Goal: Communication & Community: Answer question/provide support

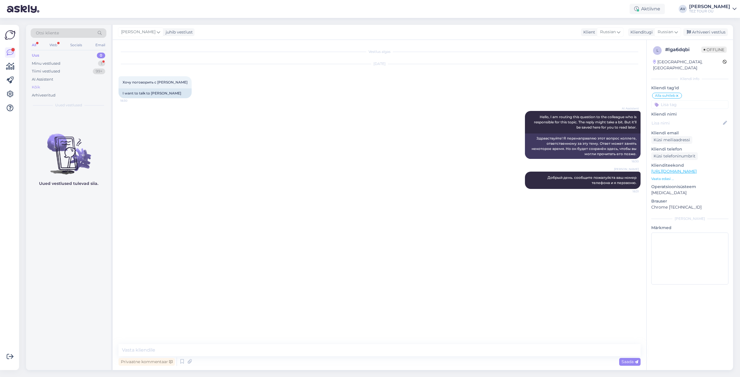
click at [34, 87] on div "Kõik" at bounding box center [36, 87] width 8 height 6
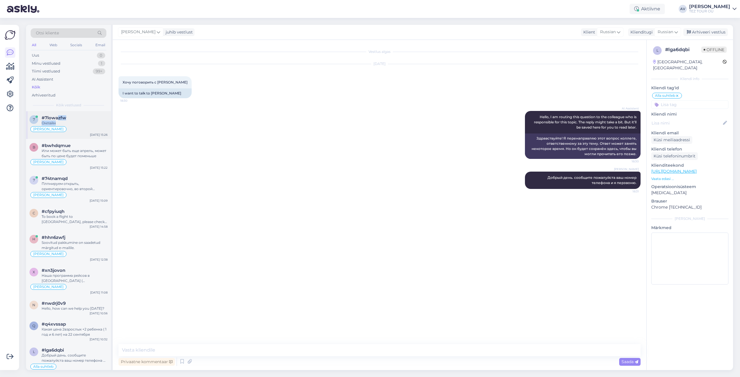
click at [57, 120] on div "#7lowazfw Онлайн" at bounding box center [75, 120] width 66 height 10
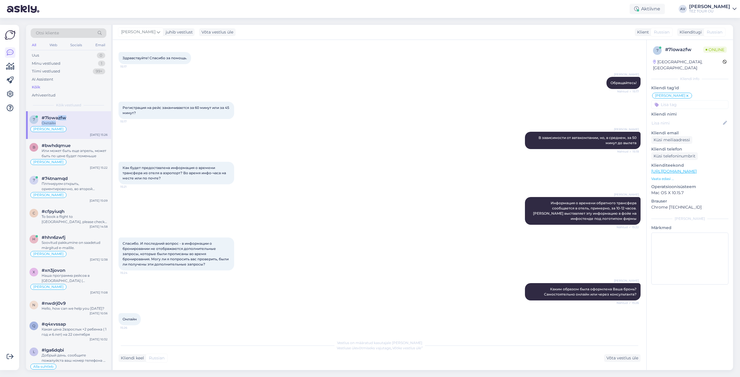
scroll to position [470, 0]
click at [686, 94] on icon at bounding box center [687, 96] width 3 height 5
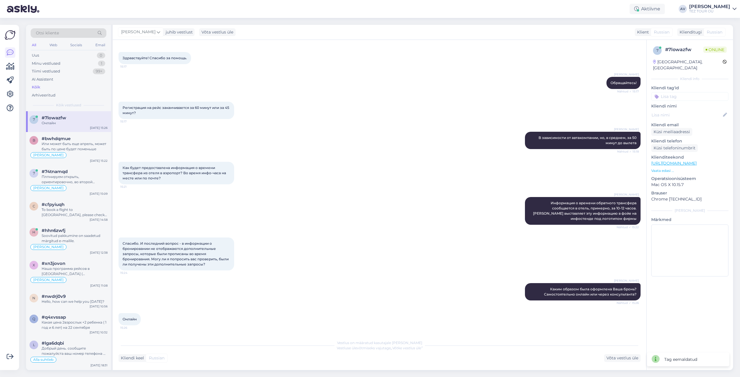
click at [679, 94] on input at bounding box center [690, 96] width 77 height 9
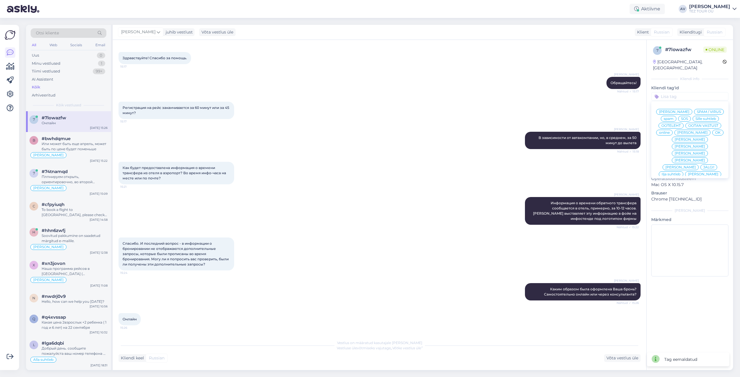
click at [677, 92] on input at bounding box center [690, 96] width 77 height 9
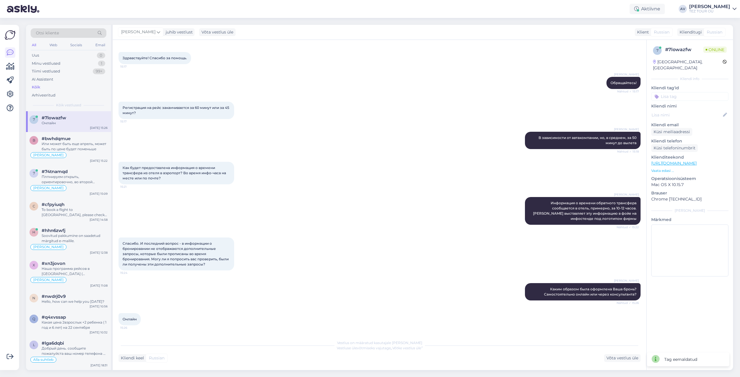
click at [677, 92] on input at bounding box center [690, 96] width 77 height 9
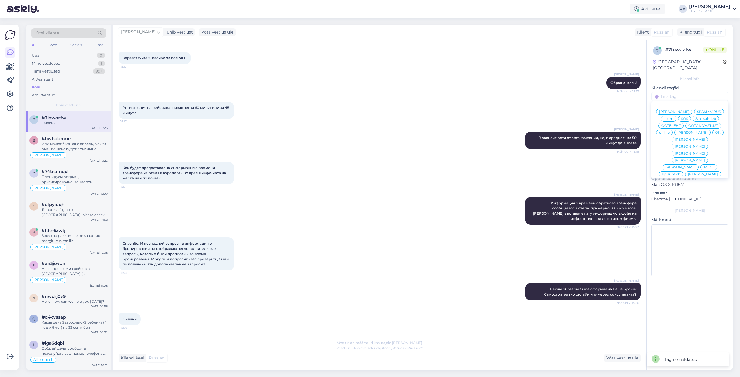
click at [682, 200] on span "Alla suhtleb" at bounding box center [690, 201] width 20 height 3
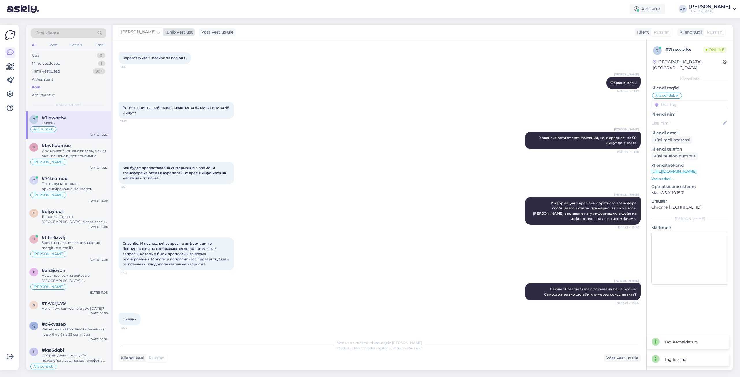
click at [157, 34] on div "[PERSON_NAME]" at bounding box center [140, 31] width 45 height 9
click at [154, 110] on div "[EMAIL_ADDRESS][DOMAIN_NAME]" at bounding box center [157, 107] width 48 height 5
click at [132, 31] on icon at bounding box center [132, 32] width 3 height 6
click at [143, 118] on div "[PERSON_NAME]" at bounding box center [144, 115] width 50 height 7
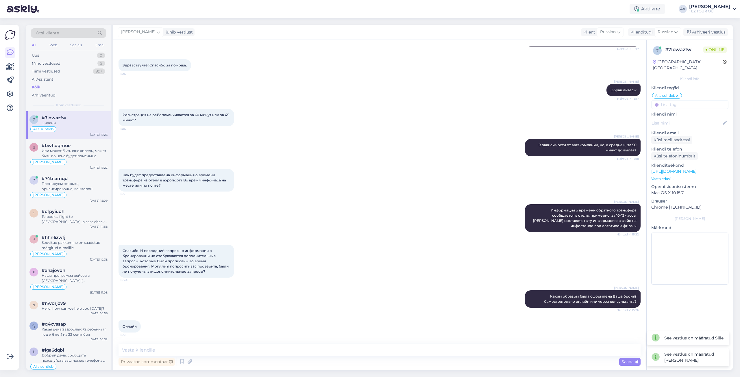
click at [325, 171] on div "Как будет предоставлена информация о времени трансфера из отеля в аэропорт? Во …" at bounding box center [380, 180] width 522 height 35
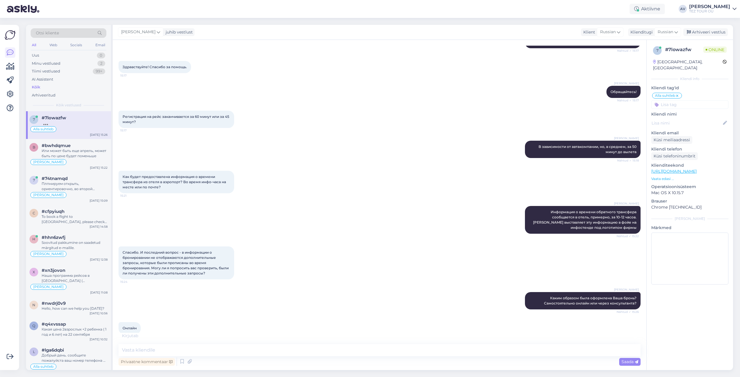
scroll to position [469, 0]
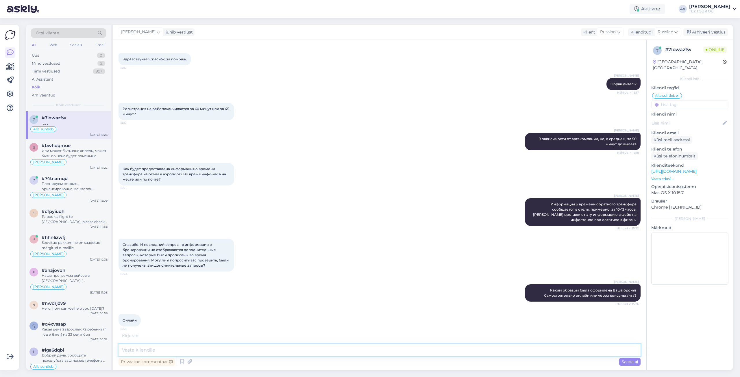
click at [345, 348] on textarea at bounding box center [380, 350] width 522 height 12
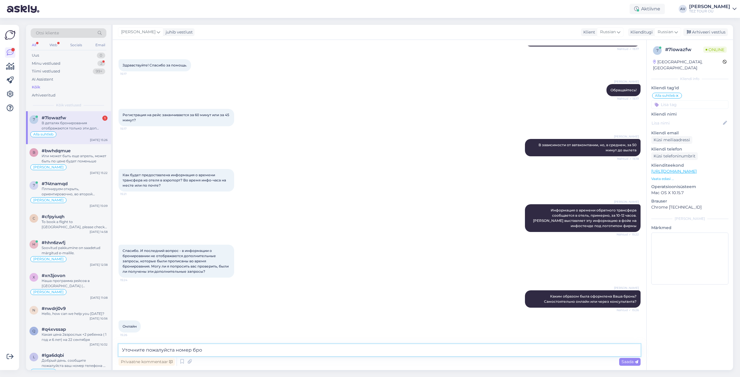
scroll to position [530, 0]
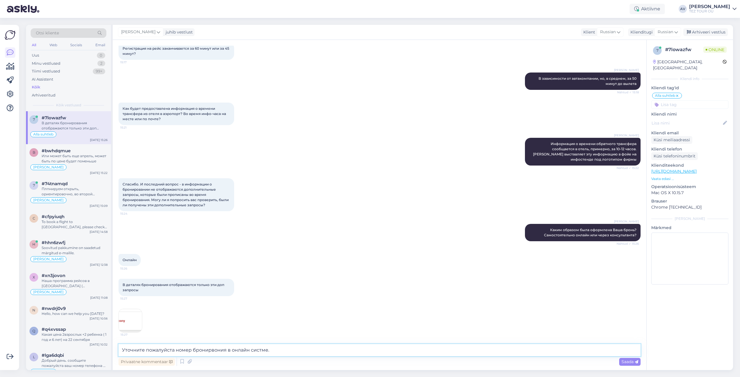
click at [261, 351] on textarea "Уточните пожалуйста номер бронирвония в онлайн систме." at bounding box center [380, 350] width 522 height 12
click at [211, 351] on textarea "Уточните пожалуйста номер бронирвония в онлайн системе." at bounding box center [380, 350] width 522 height 12
click at [221, 350] on textarea "Уточните пожалуйста номер бронировония в онлайн системе." at bounding box center [380, 350] width 522 height 12
type textarea "Уточните пожалуйста номер бронирования в онлайн системе."
click at [630, 362] on span "Saada" at bounding box center [630, 361] width 17 height 5
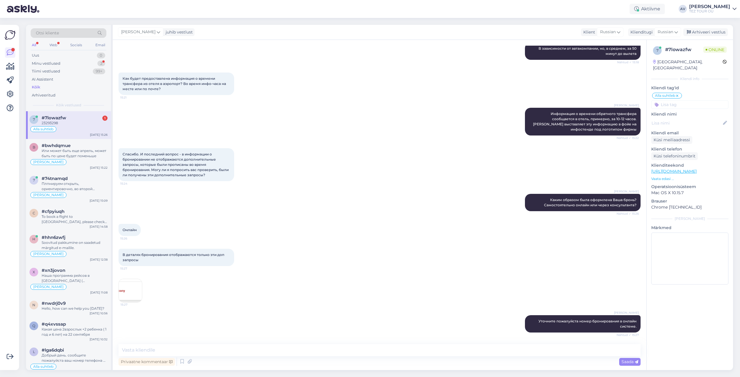
scroll to position [584, 0]
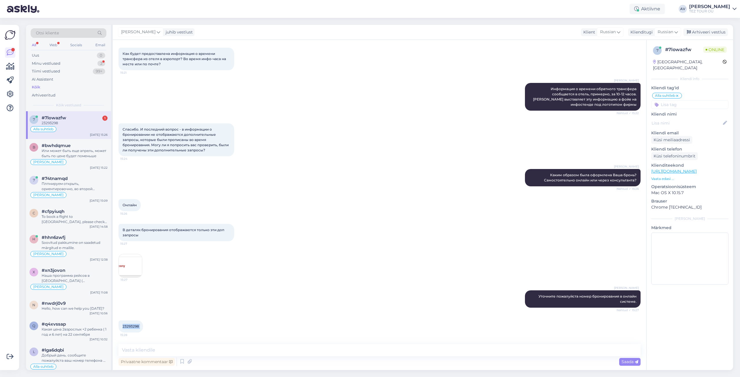
drag, startPoint x: 123, startPoint y: 327, endPoint x: 143, endPoint y: 326, distance: 20.8
click at [143, 326] on div "23293298 15:28" at bounding box center [131, 327] width 25 height 12
copy div "23293298 15:28"
click at [135, 268] on img at bounding box center [130, 265] width 23 height 23
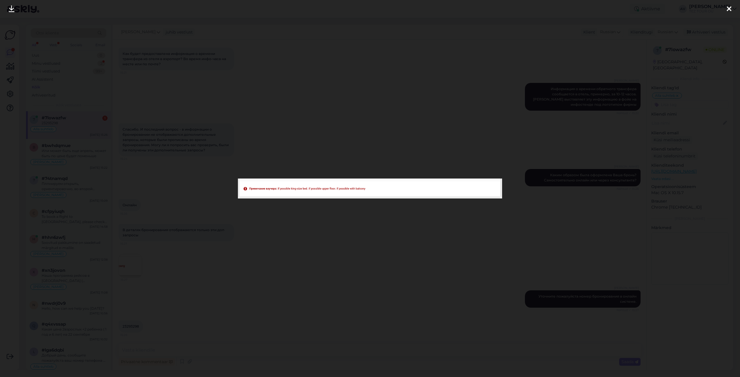
click at [729, 9] on icon at bounding box center [729, 9] width 5 height 8
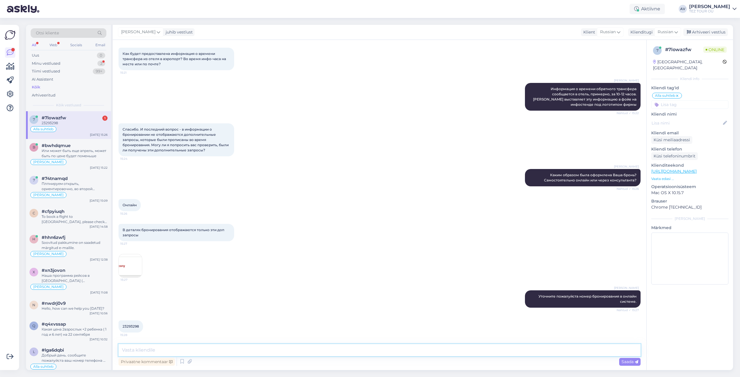
click at [207, 352] on textarea at bounding box center [380, 350] width 522 height 12
click at [276, 351] on textarea at bounding box center [380, 350] width 522 height 12
paste textarea "Hotellile saadetav komentaar : if possible king-size bed. if possible upper flo…"
type textarea "Hotellile saadetav komentaar : if possible king-size bed. if possible upper flo…"
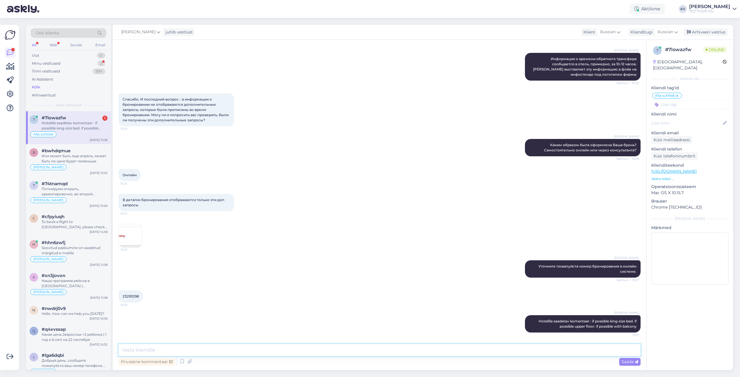
click at [300, 346] on textarea at bounding box center [380, 350] width 522 height 12
click at [219, 351] on textarea "Данный комментарий внесен в бронирвоание." at bounding box center [380, 350] width 522 height 12
click at [227, 350] on textarea "Данный комментарий внесен в бронировоание." at bounding box center [380, 350] width 522 height 12
type textarea "Данный комментарий внесен в бронирование."
click at [636, 360] on span "Saada" at bounding box center [630, 361] width 17 height 5
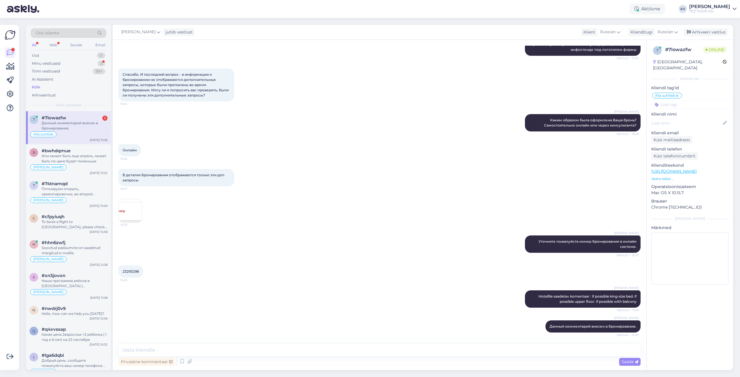
scroll to position [675, 0]
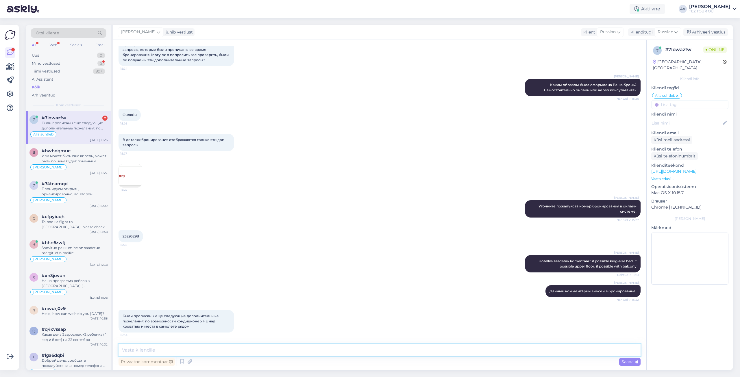
click at [248, 348] on textarea at bounding box center [380, 350] width 522 height 12
click at [283, 350] on textarea "Так как мы не можем влиять на рассадку в самолете и конфигураууию комнаты в оте…" at bounding box center [380, 350] width 522 height 12
click at [286, 350] on textarea "Так как мы не можем влиять на рассадку в самолете и конфигурацуию комнаты в оте…" at bounding box center [380, 350] width 522 height 12
type textarea "Так как мы не можем влиять на рассадку в самолете и конфигурацию комнаты в отел…"
click at [632, 362] on span "Saada" at bounding box center [630, 361] width 17 height 5
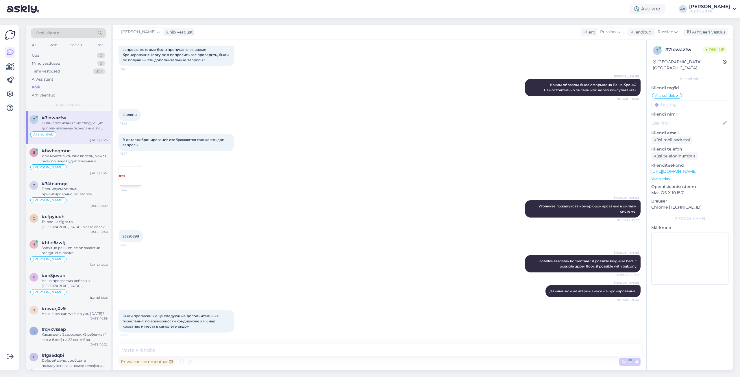
scroll to position [710, 0]
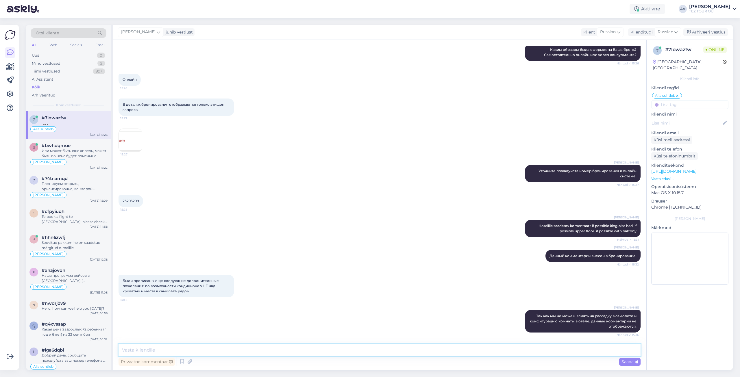
click at [267, 348] on textarea at bounding box center [380, 350] width 522 height 12
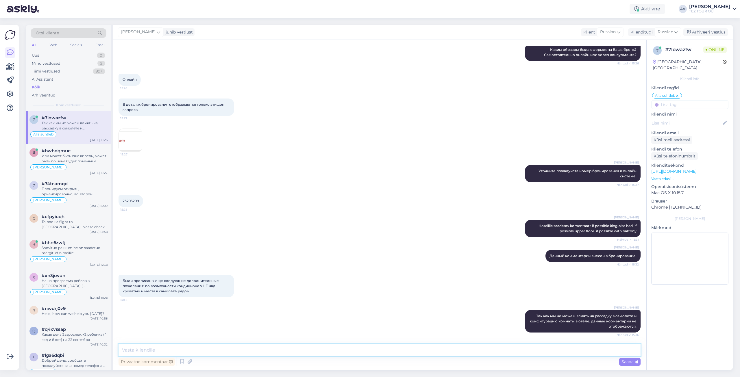
paste textarea "Loremips Dolorsit Ametco a Elitse doeiusmodte in utlaboree doloremagnaa Enimadm…"
type textarea "Loremips Dolorsit Ametco a Elitse doeiusmodte in utlaboree doloremagnaa Enimadm…"
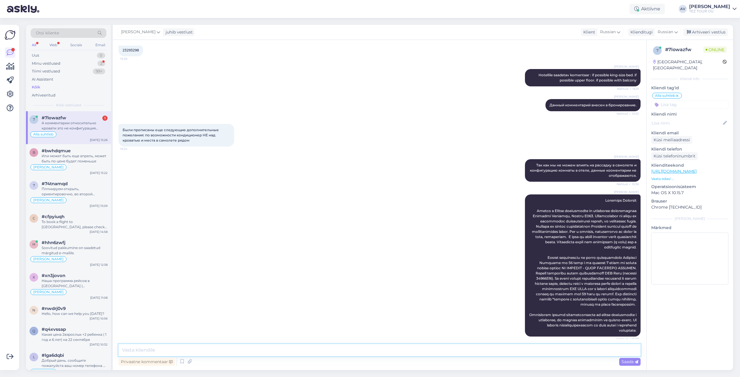
scroll to position [900, 0]
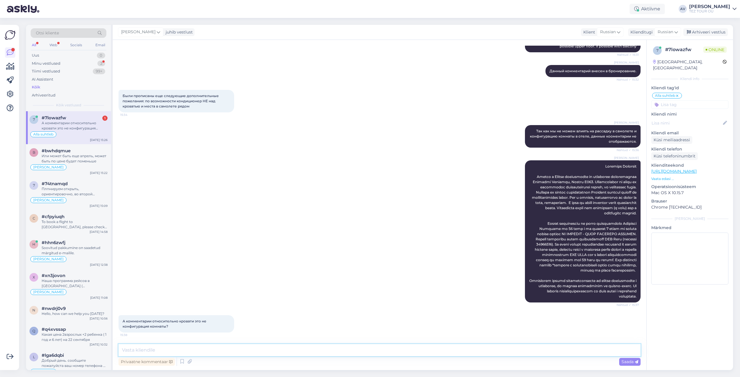
click at [228, 348] on textarea at bounding box center [380, 350] width 522 height 12
click at [287, 348] on textarea at bounding box center [380, 350] width 522 height 12
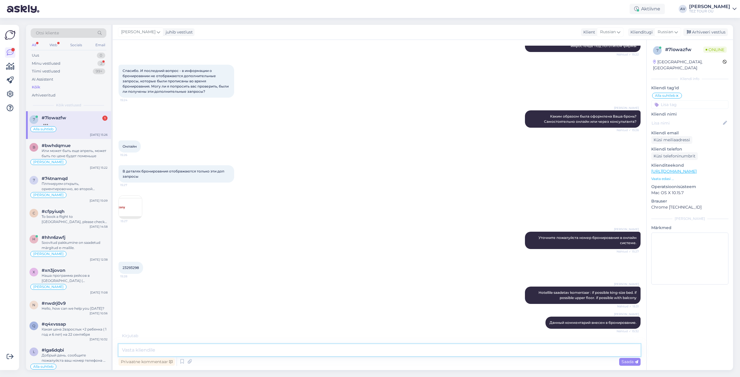
scroll to position [640, 0]
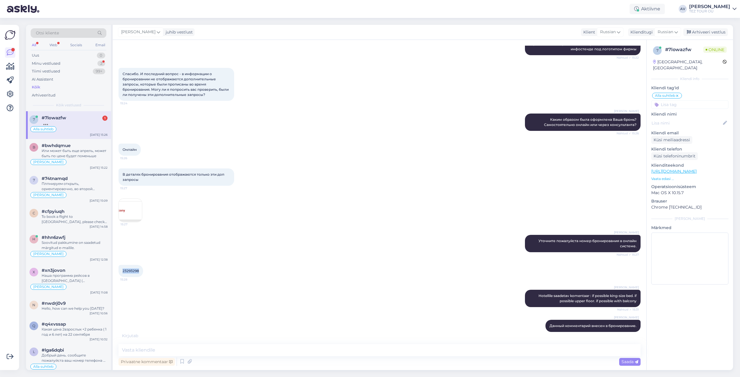
drag, startPoint x: 140, startPoint y: 271, endPoint x: 125, endPoint y: 271, distance: 15.0
click at [118, 271] on div "Vestlus algas [DATE] Здравствуйте! А как понять: [PERSON_NAME] не размещает ТОЛ…" at bounding box center [380, 205] width 534 height 331
copy span "23293298"
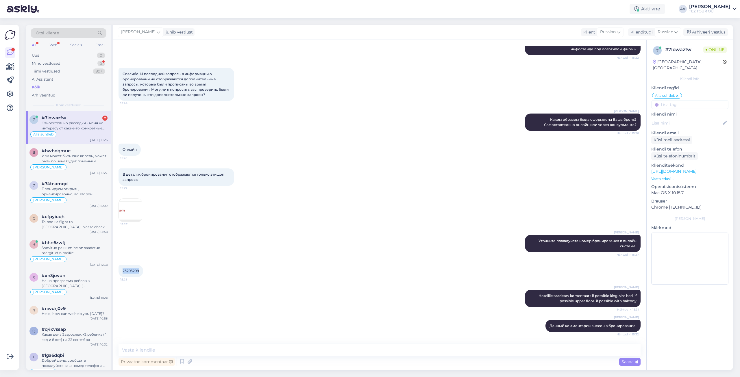
scroll to position [936, 0]
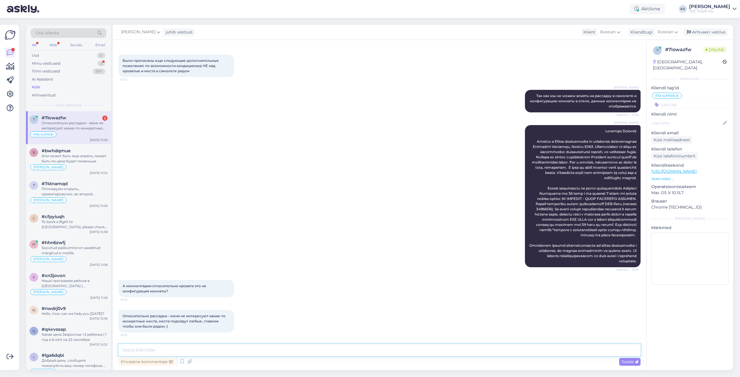
click at [237, 353] on textarea at bounding box center [380, 350] width 522 height 12
click at [216, 350] on textarea "Мы не делаем рассадку в самолете, их при желании можно выбрать при онлайн регис…" at bounding box center [380, 350] width 522 height 12
click at [371, 350] on textarea "Мы не делаем рассадку в самолете, места при желании можно выбрать при онлайн ре…" at bounding box center [380, 350] width 522 height 12
click at [426, 350] on textarea "Мы не делаем рассадку в самолете, места при желании можно выбрать при онлайн ре…" at bounding box center [380, 350] width 522 height 12
click at [472, 350] on textarea "Мы не делаем рассадку в самолете, места при желании можно выбрать при онлайн ре…" at bounding box center [380, 350] width 522 height 12
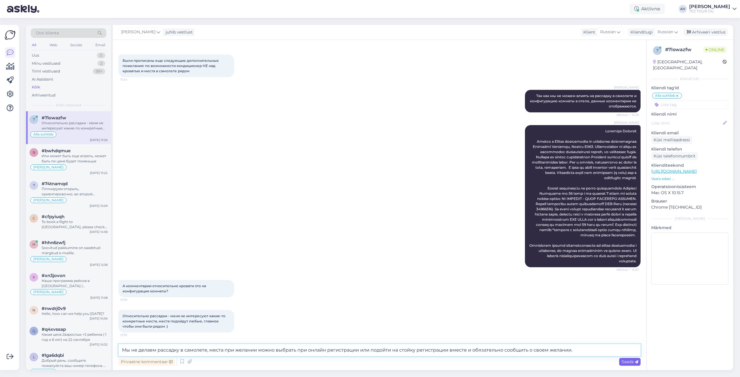
type textarea "Мы не делаем рассадку в самолете, места при желании можно выбрать при онлайн ре…"
click at [628, 360] on span "Saada" at bounding box center [630, 361] width 17 height 5
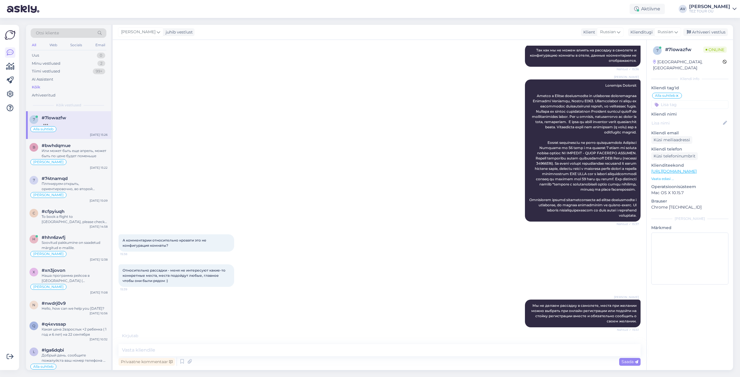
scroll to position [1001, 0]
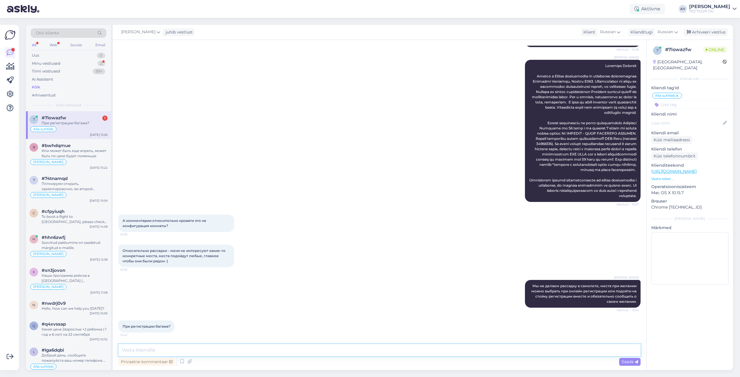
click at [167, 350] on textarea at bounding box center [380, 350] width 522 height 12
type textarea "при регистрации на рейс"
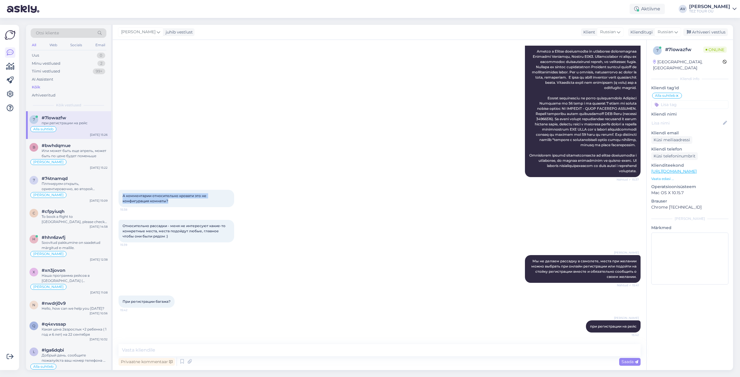
drag, startPoint x: 126, startPoint y: 195, endPoint x: 189, endPoint y: 205, distance: 64.4
click at [189, 205] on div "А комментарии относительно кровати это не конфигурация комнаты? 15:38" at bounding box center [177, 198] width 116 height 17
copy span "А комментарии относительно кровати это не конфигурация комнаты?"
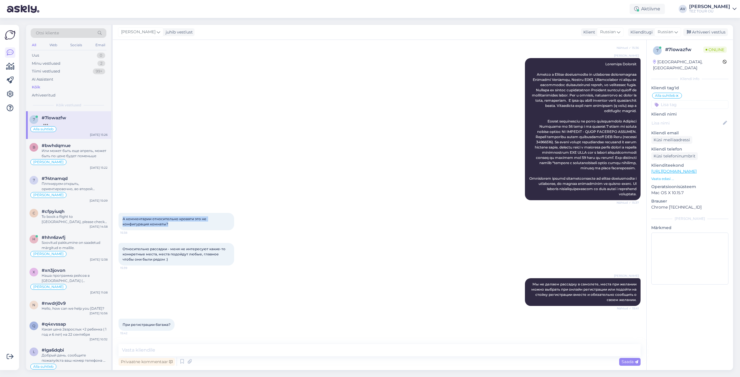
scroll to position [881, 0]
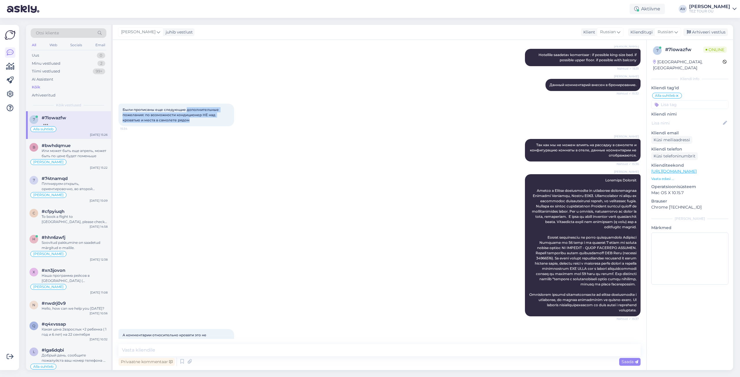
drag, startPoint x: 186, startPoint y: 110, endPoint x: 204, endPoint y: 121, distance: 20.9
click at [204, 121] on div "Были прописаны еще следующие дополнительные пожелания: по возможности кондицион…" at bounding box center [177, 115] width 116 height 23
copy span "дополнительные пожелания: по возможности кондиционер НЕ над кроватью и места в …"
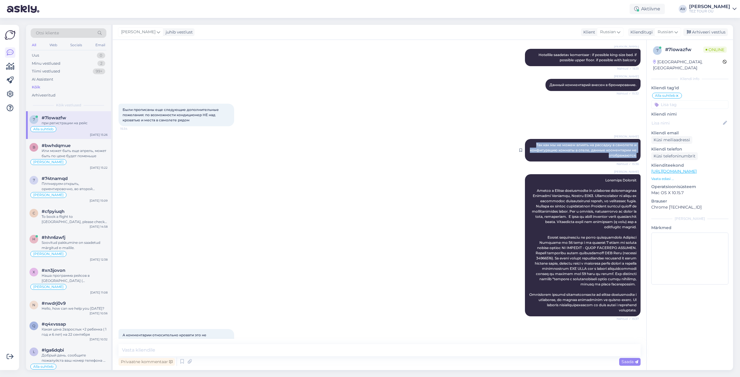
drag, startPoint x: 531, startPoint y: 144, endPoint x: 634, endPoint y: 157, distance: 104.4
click at [634, 157] on div "Alla Viitmann Так как мы не можем влиять на рассадку в самолете и конфигурацию …" at bounding box center [583, 150] width 116 height 23
copy span "Так как мы не можем влиять на рассадку в самолете и конфигурацию комнаты в отел…"
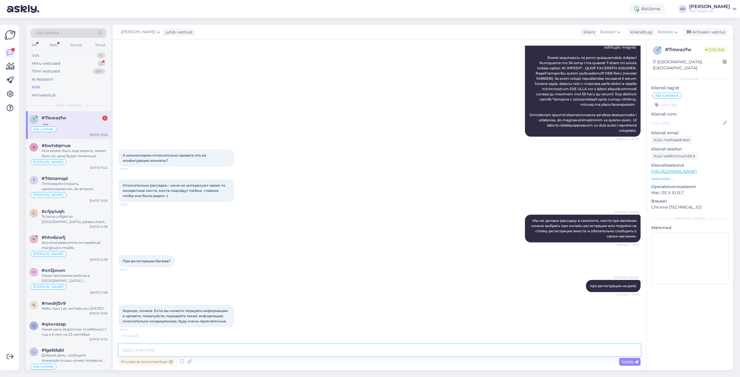
click at [271, 350] on textarea at bounding box center [380, 350] width 522 height 12
paste textarea "Мы не можем учесть предпочтение по расположению кондиционера, так как это завис…"
type textarea "Мы не можем учесть предпочтение по расположению кондиционера, так как это завис…"
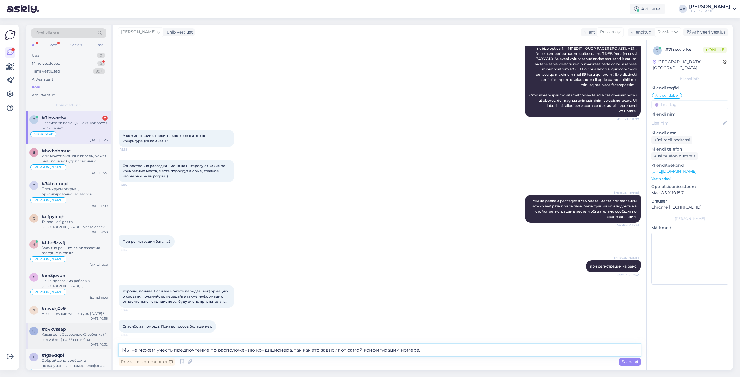
drag, startPoint x: 421, startPoint y: 350, endPoint x: 108, endPoint y: 348, distance: 312.9
click at [91, 351] on div "Otsi kliente All Web Socials Email Uus 0 Minu vestlused 2 Tiimi vestlused 99+ A…" at bounding box center [379, 198] width 707 height 346
click at [150, 349] on textarea at bounding box center [380, 350] width 522 height 12
type textarea "п"
paste textarea "Мы не можем учесть предпочтение по расположению кондиционера, так как это завис…"
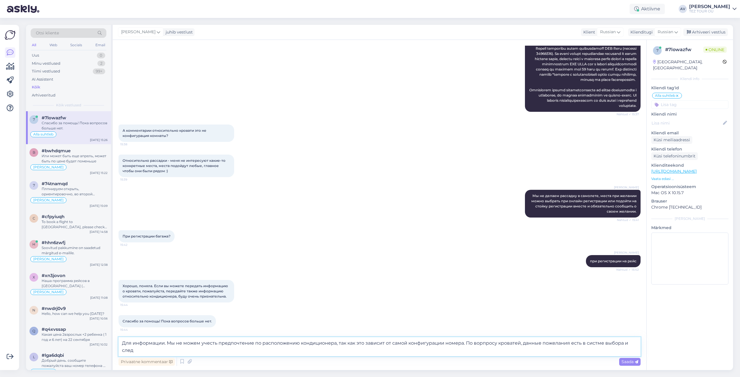
scroll to position [1092, 0]
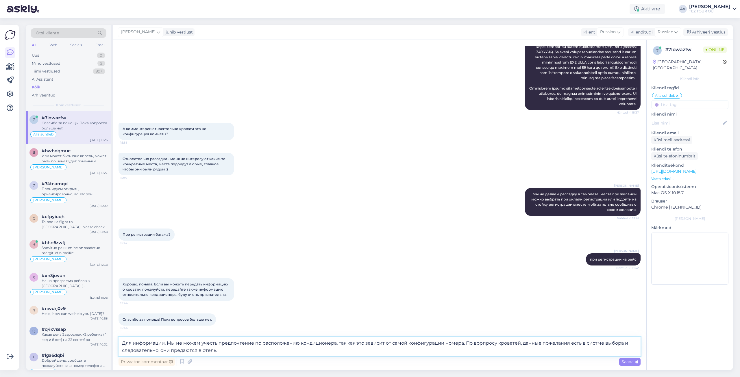
click at [174, 351] on textarea "Для информации. Мы не можем учесть предпочтение по расположению кондиционера, т…" at bounding box center [380, 346] width 522 height 19
click at [228, 353] on textarea "Для информации. Мы не можем учесть предпочтение по расположению кондиционера, т…" at bounding box center [380, 346] width 522 height 19
click at [390, 351] on textarea "Для информации. Мы не можем учесть предпочтение по расположению кондиционера, т…" at bounding box center [380, 346] width 522 height 19
click at [440, 350] on textarea "Для информации. Мы не можем учесть предпочтение по расположению кондиционера, т…" at bounding box center [380, 346] width 522 height 19
type textarea "Для информации. Мы не можем учесть предпочтение по расположению кондиционера, т…"
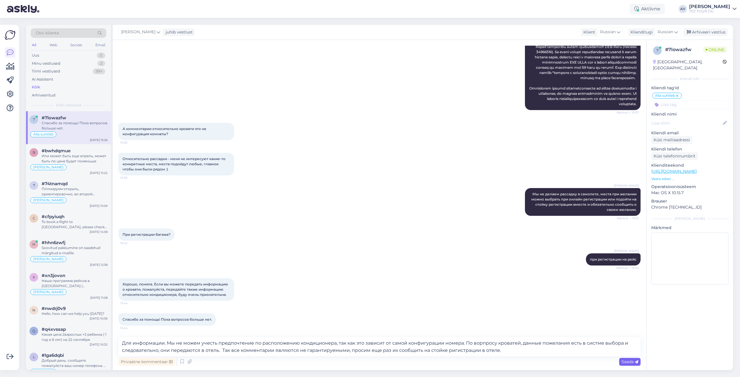
click at [631, 362] on span "Saada" at bounding box center [630, 361] width 17 height 5
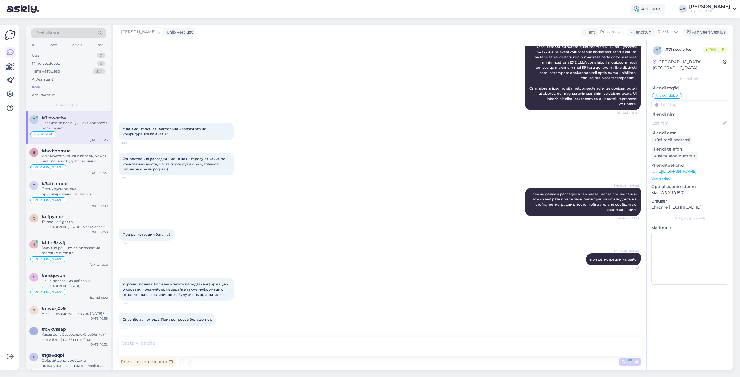
scroll to position [1142, 0]
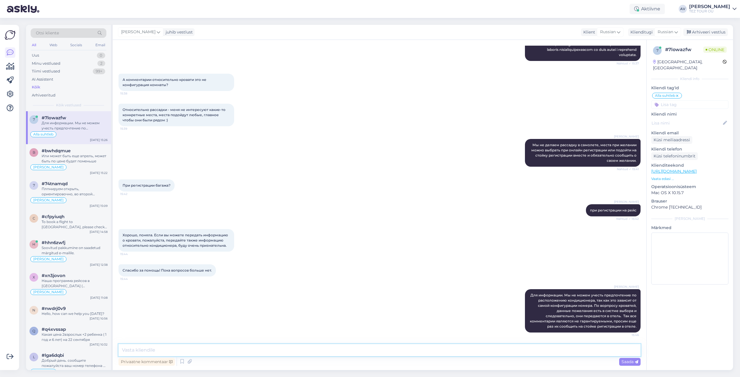
click at [441, 350] on textarea at bounding box center [380, 350] width 522 height 12
type textarea "Прекрасного дня!"
click at [636, 361] on icon at bounding box center [636, 362] width 3 height 3
